Goal: Transaction & Acquisition: Purchase product/service

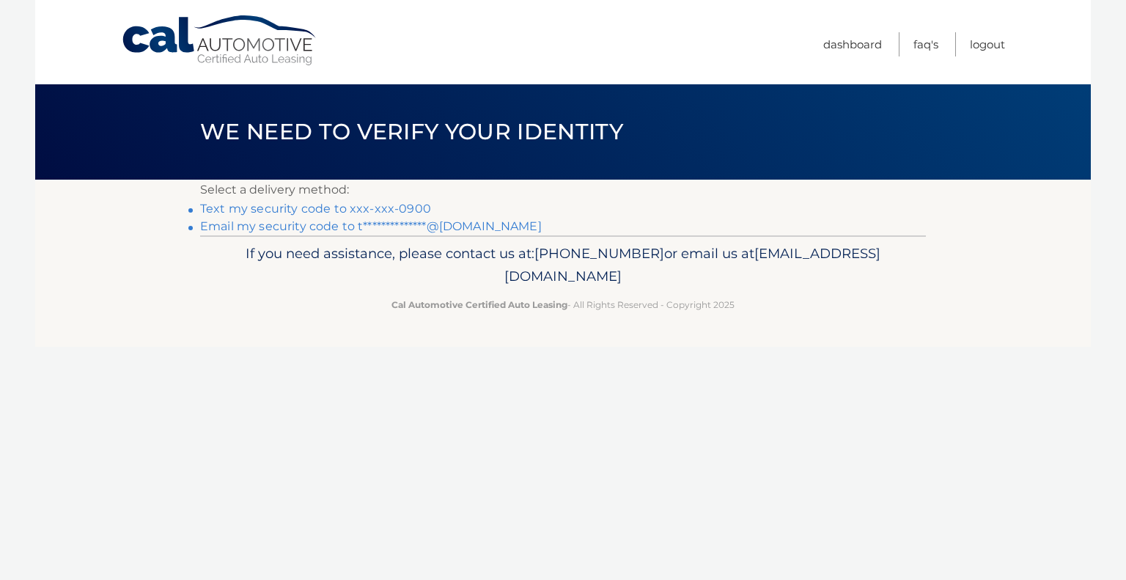
click at [421, 240] on div "If you need assistance, please contact us at: 609-807-3200 or email us at Custo…" at bounding box center [563, 276] width 726 height 82
click at [430, 227] on link "**********" at bounding box center [371, 226] width 342 height 14
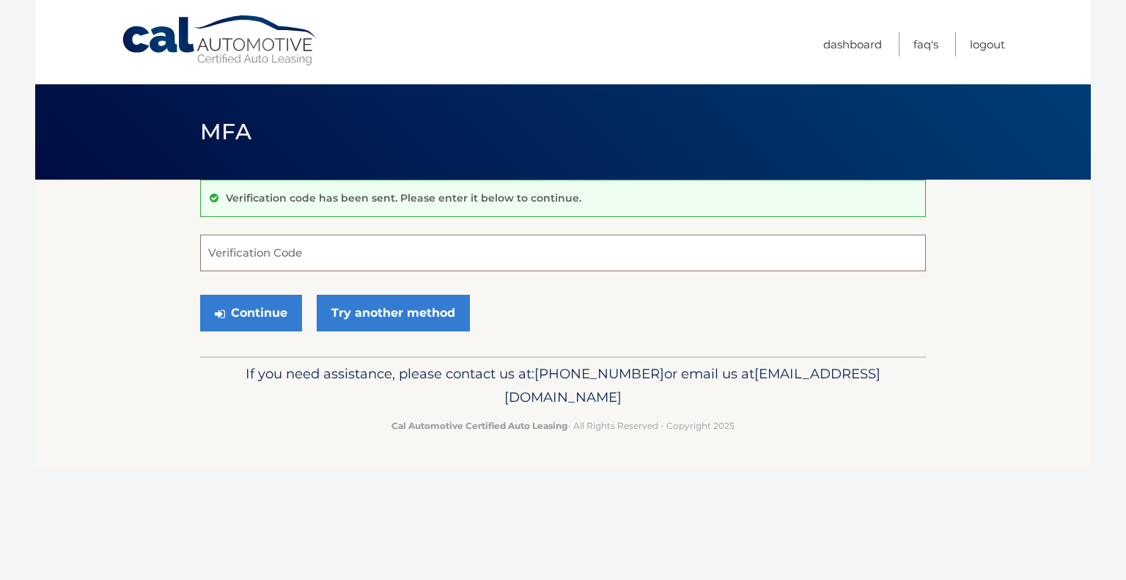
click at [539, 243] on input "Verification Code" at bounding box center [563, 253] width 726 height 37
type input "499698"
click at [200, 295] on button "Continue" at bounding box center [251, 313] width 102 height 37
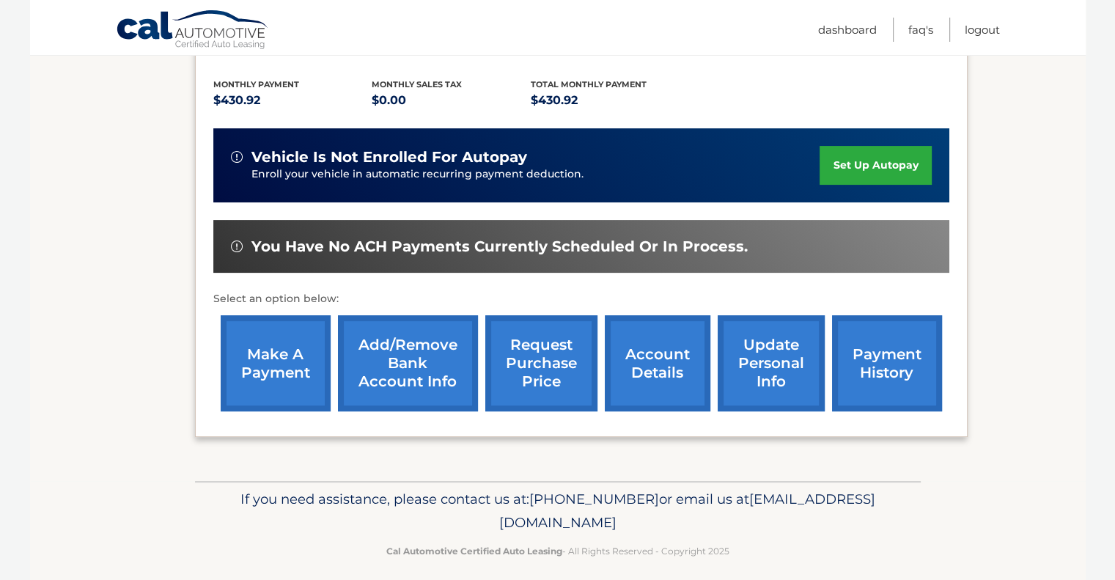
scroll to position [327, 0]
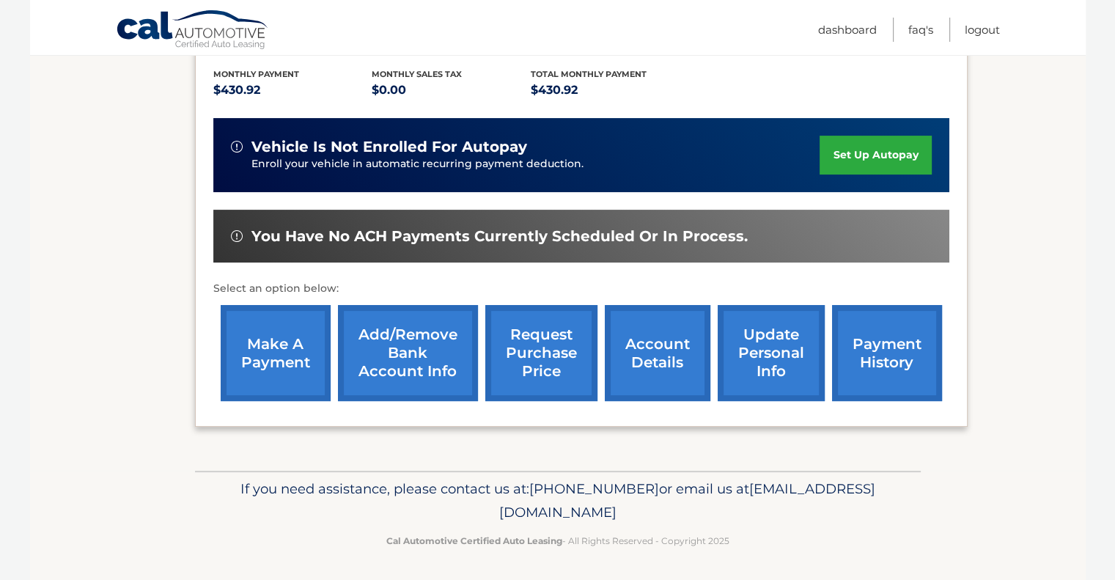
click at [296, 364] on link "make a payment" at bounding box center [276, 353] width 110 height 96
click at [927, 318] on link "payment history" at bounding box center [887, 353] width 110 height 96
click at [628, 357] on link "account details" at bounding box center [658, 353] width 106 height 96
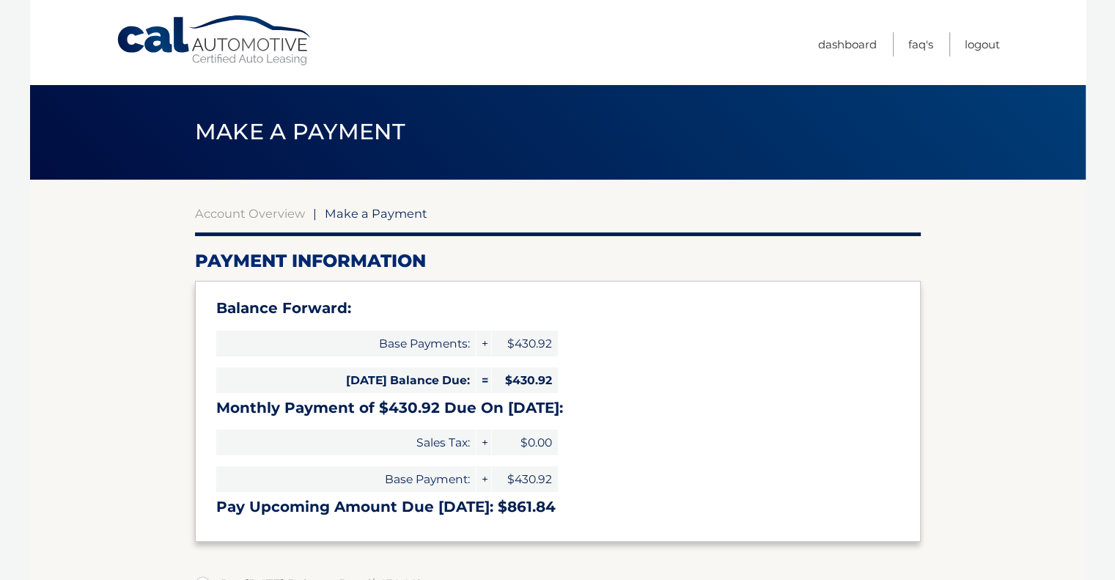
select select "MTQ4ZGU3YzAtMTFiZS00ODAwLTllNjQtZjk1MjFkMTU5ZjM1"
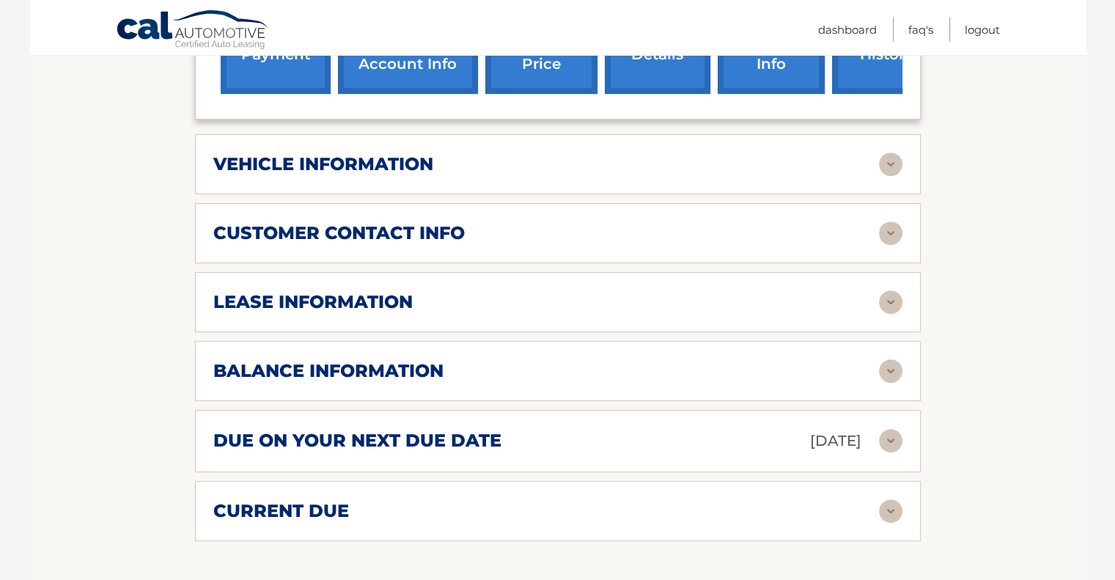
scroll to position [660, 0]
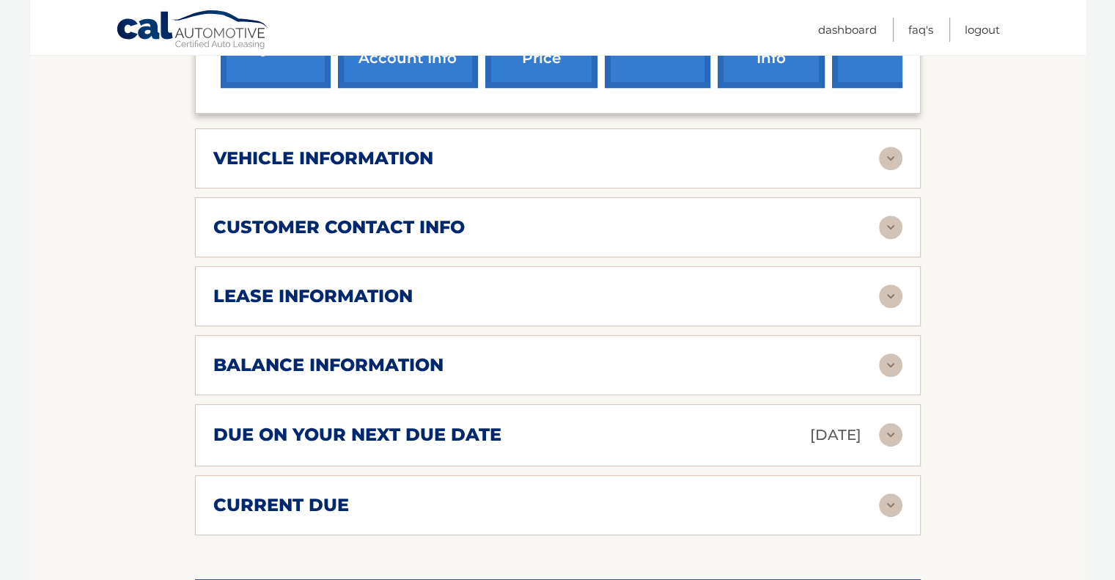
click at [885, 369] on img at bounding box center [890, 364] width 23 height 23
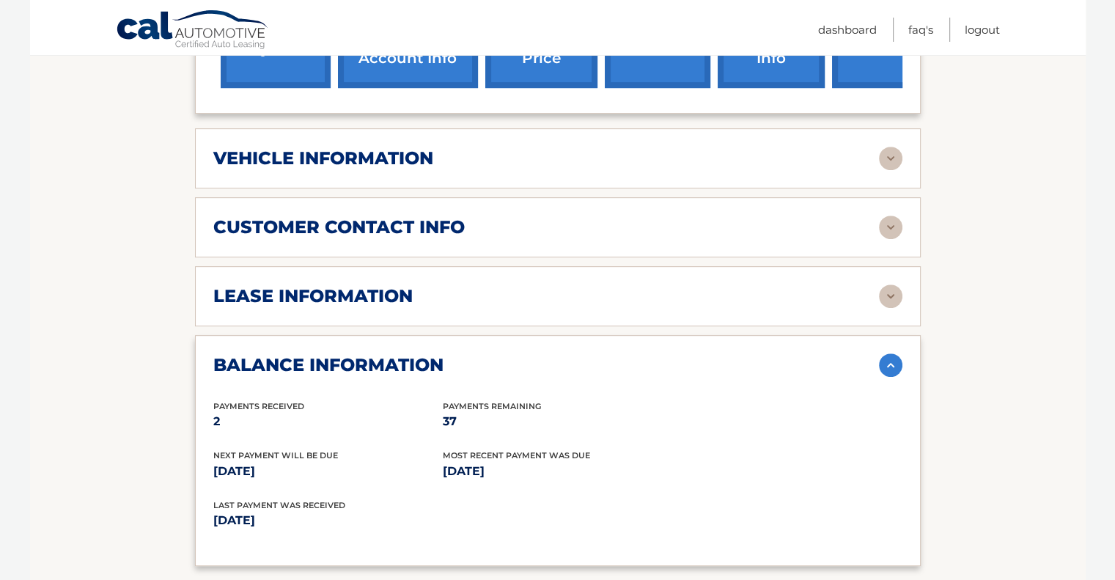
click at [885, 369] on img at bounding box center [890, 364] width 23 height 23
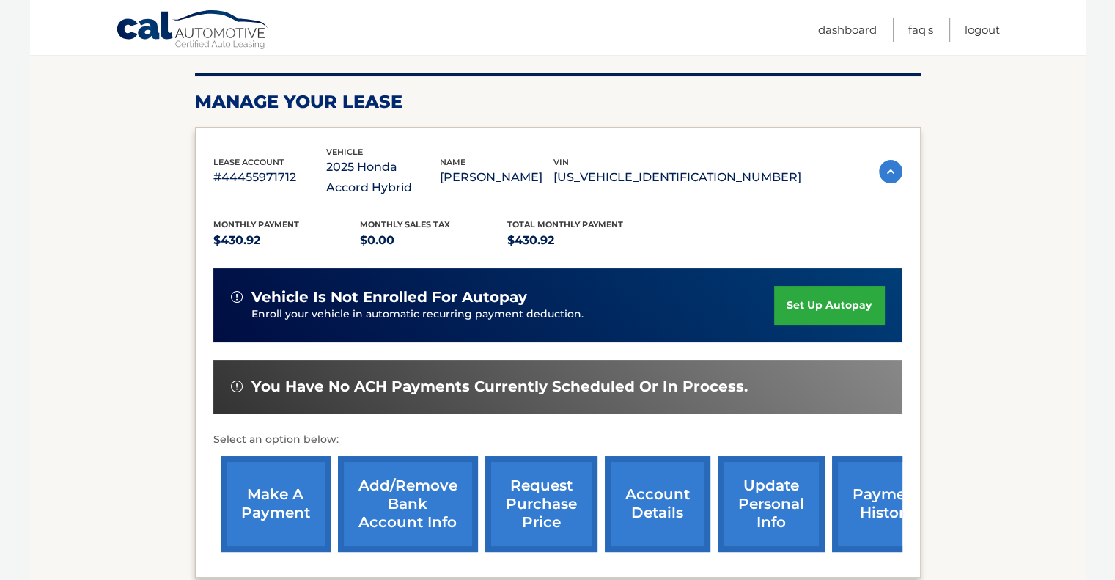
scroll to position [147, 0]
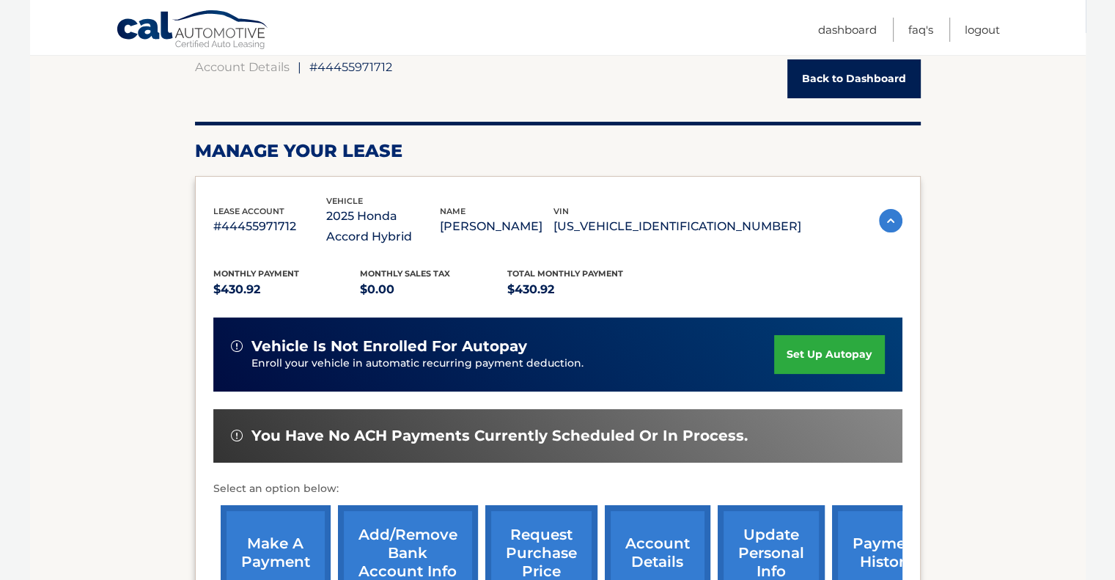
click at [270, 545] on link "make a payment" at bounding box center [276, 553] width 110 height 96
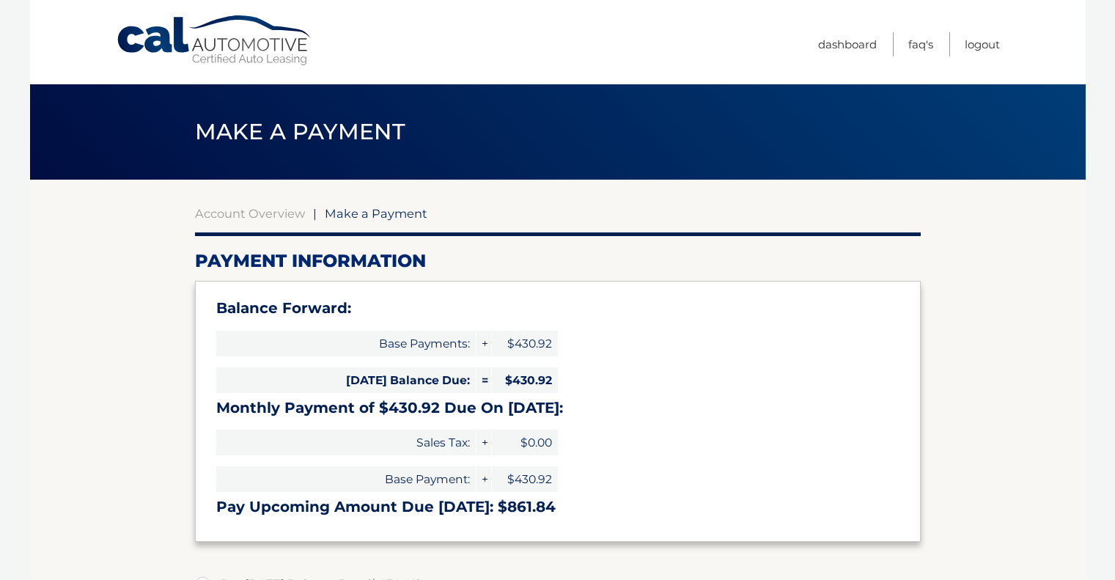
select select "MTQ4ZGU3YzAtMTFiZS00ODAwLTllNjQtZjk1MjFkMTU5ZjM1"
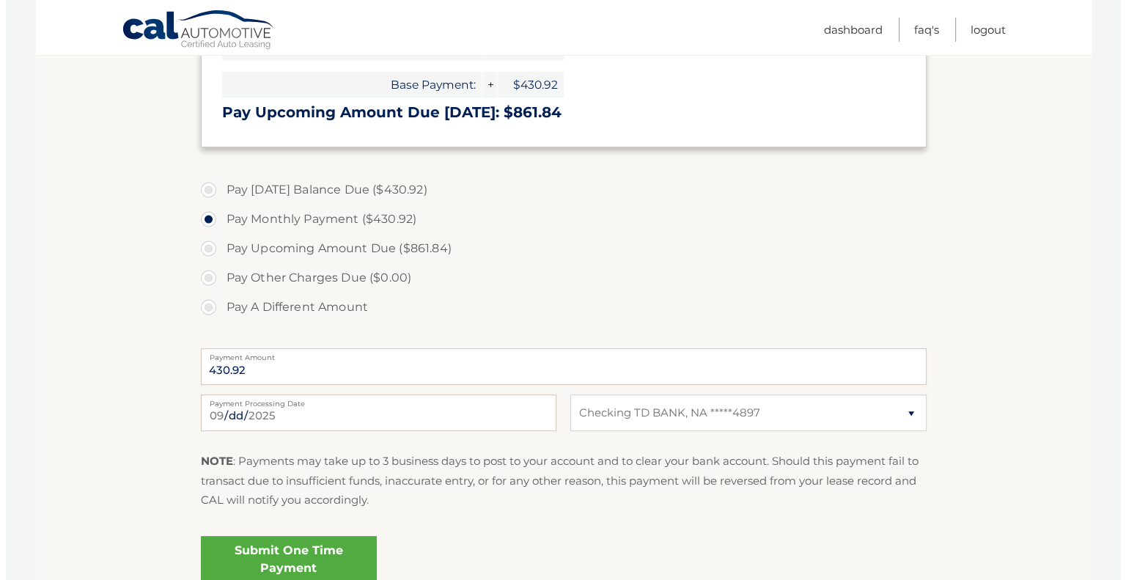
scroll to position [440, 0]
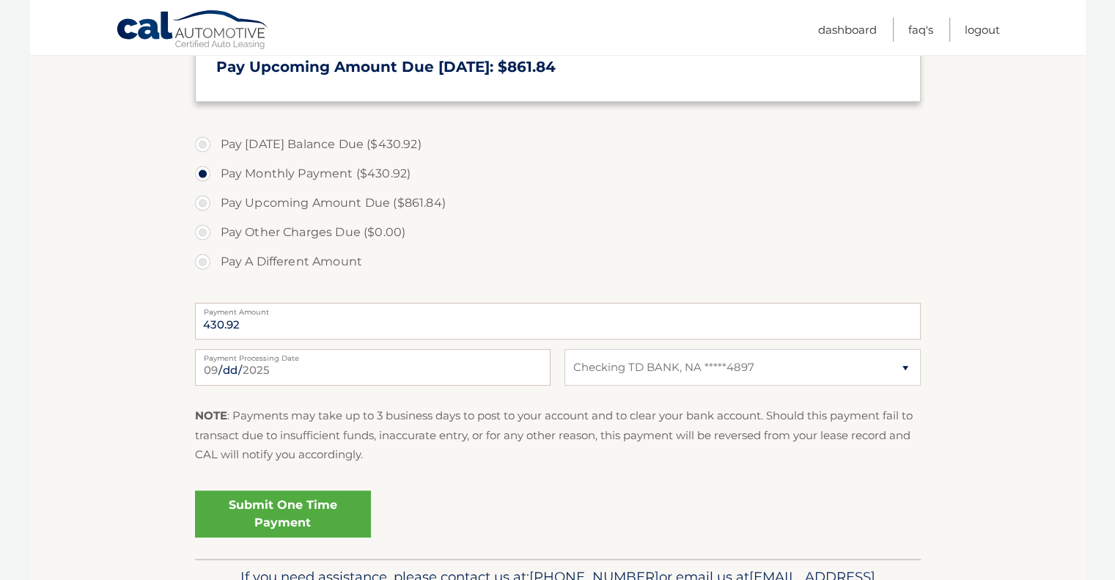
click at [286, 506] on link "Submit One Time Payment" at bounding box center [283, 513] width 176 height 47
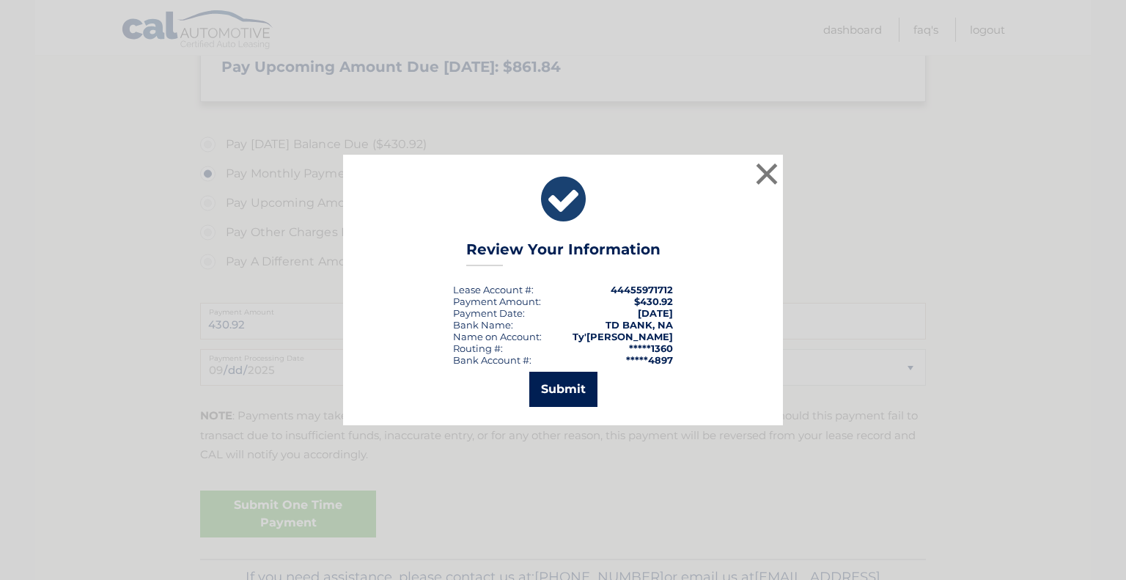
click at [540, 377] on button "Submit" at bounding box center [563, 389] width 68 height 35
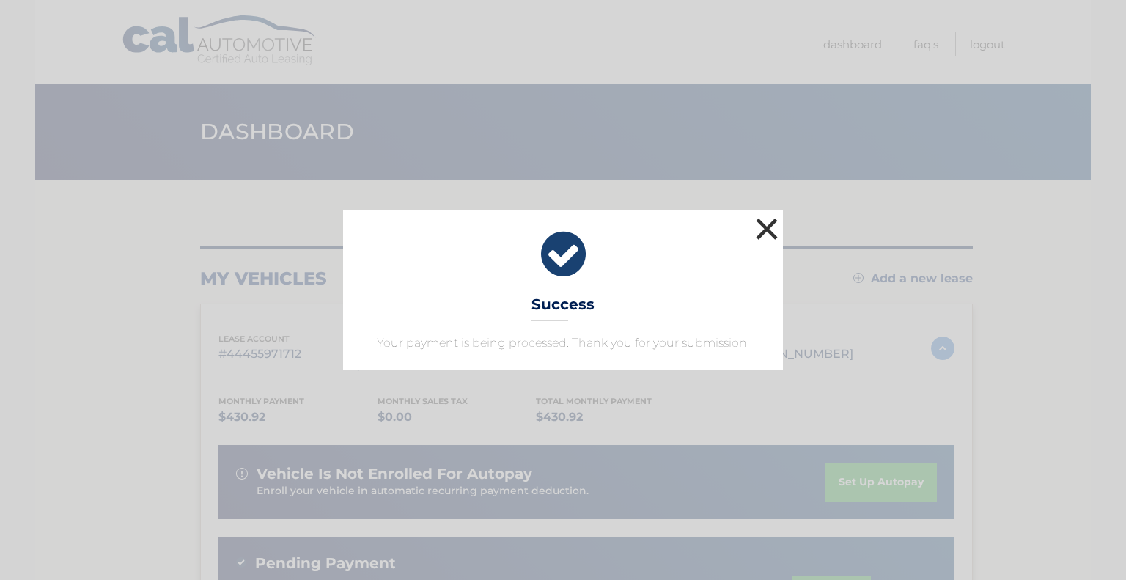
click at [769, 234] on button "×" at bounding box center [766, 228] width 29 height 29
